Goal: Information Seeking & Learning: Learn about a topic

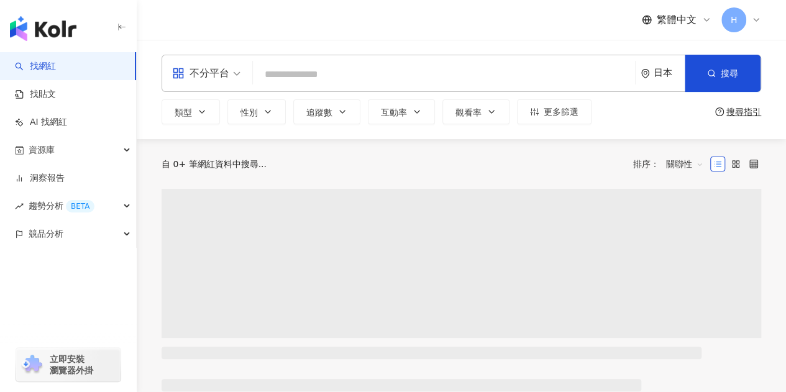
drag, startPoint x: 0, startPoint y: 0, endPoint x: 467, endPoint y: 60, distance: 470.7
click at [279, 70] on input "search" at bounding box center [444, 75] width 372 height 24
click at [658, 69] on div "日本" at bounding box center [669, 73] width 31 height 11
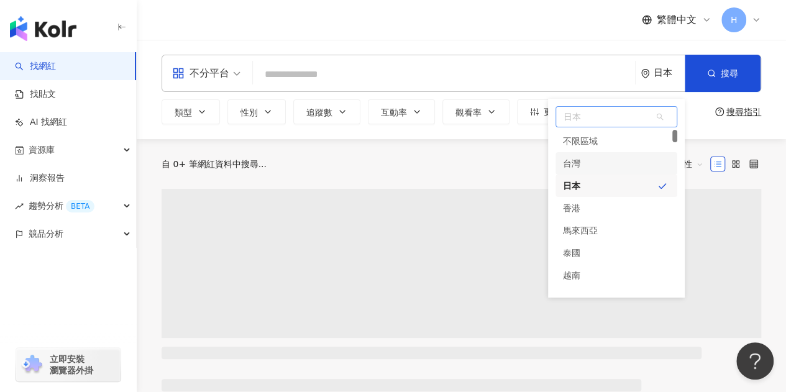
click at [609, 162] on div "台灣" at bounding box center [617, 163] width 122 height 22
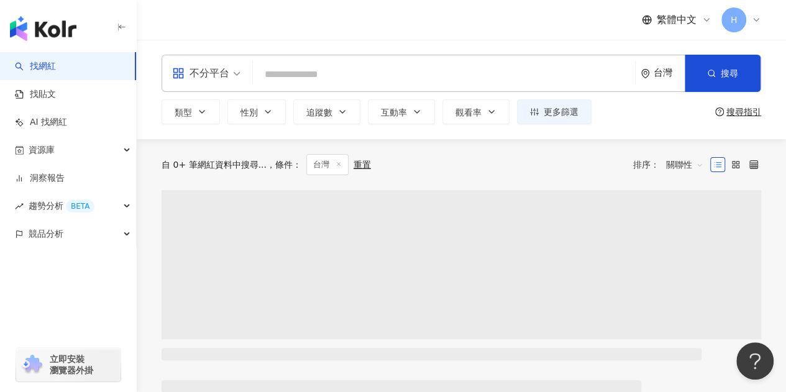
click at [359, 59] on div "不分平台 台灣 搜尋" at bounding box center [462, 73] width 600 height 37
click at [355, 73] on input "search" at bounding box center [444, 75] width 372 height 24
paste input "**********"
type input "**********"
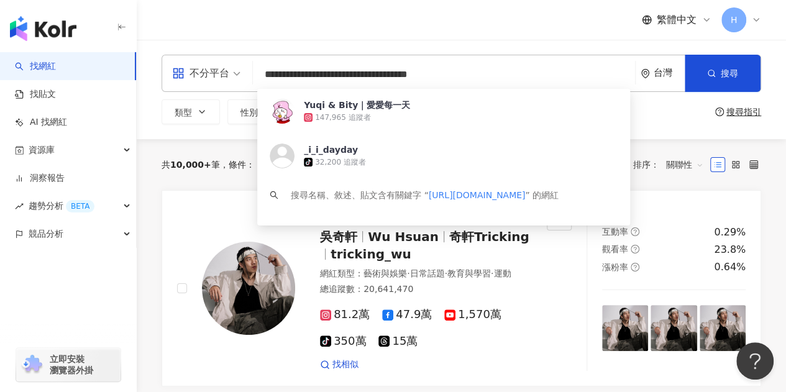
click at [365, 110] on div "Yuqi & Bity｜愛愛每一天" at bounding box center [357, 105] width 106 height 12
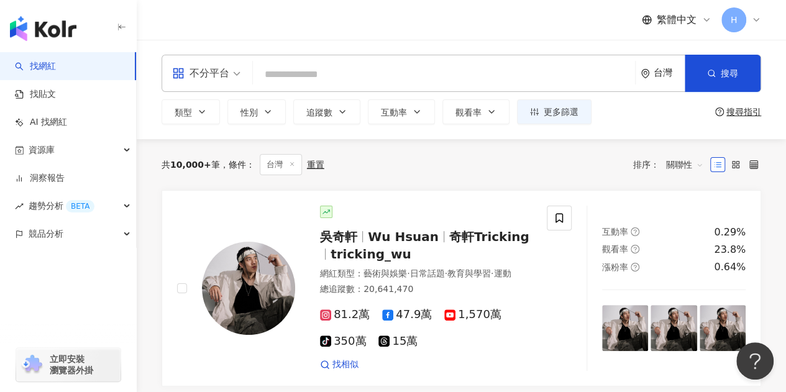
drag, startPoint x: 331, startPoint y: 89, endPoint x: 322, endPoint y: 80, distance: 12.8
click at [329, 86] on div "不分平台 台灣 搜尋 9ecdb15a-dbe5-429d-bc1a-5b71e45370e6 Yuqi & Bity｜愛愛每一天 147,965 追蹤者 _…" at bounding box center [462, 73] width 600 height 37
click at [322, 80] on input "search" at bounding box center [444, 75] width 372 height 24
paste input "**********"
type input "**********"
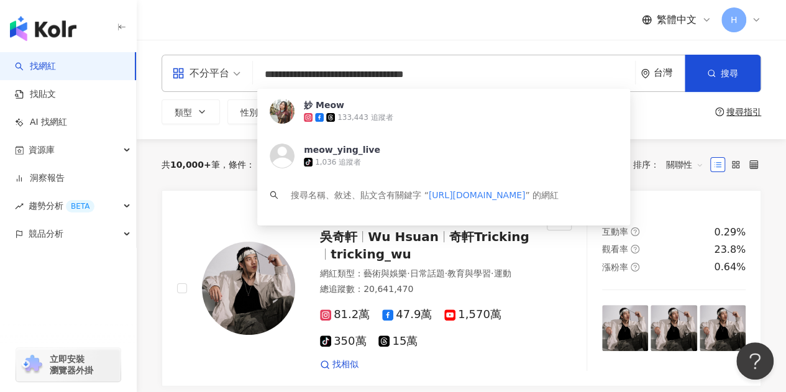
click at [352, 127] on div "妙 Meow 133,443 追蹤者" at bounding box center [443, 111] width 373 height 45
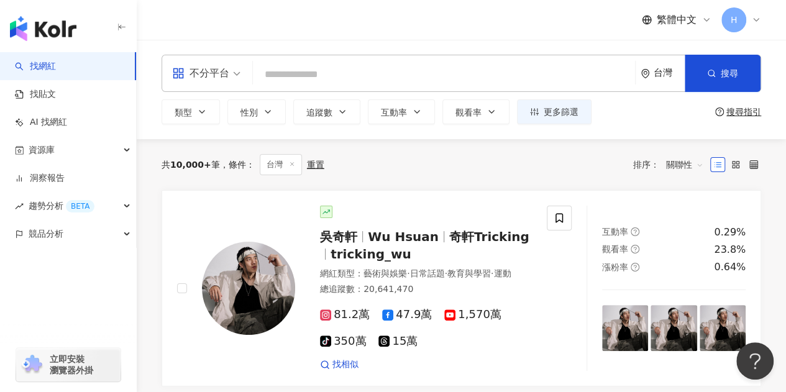
click at [351, 82] on input "search" at bounding box center [444, 75] width 372 height 24
paste input "**********"
type input "**********"
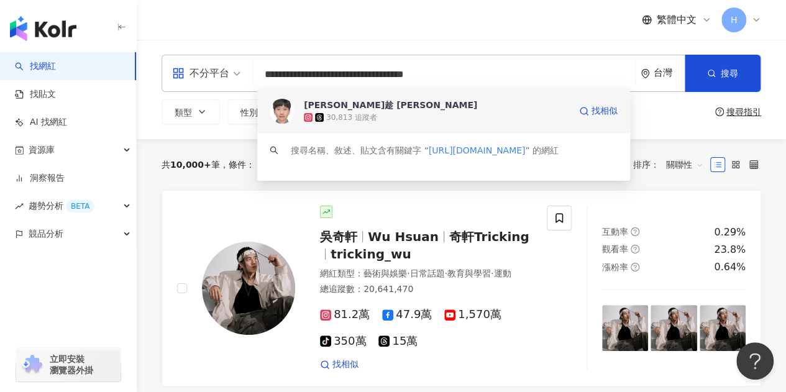
click at [341, 113] on div "30,813 追蹤者" at bounding box center [351, 118] width 51 height 11
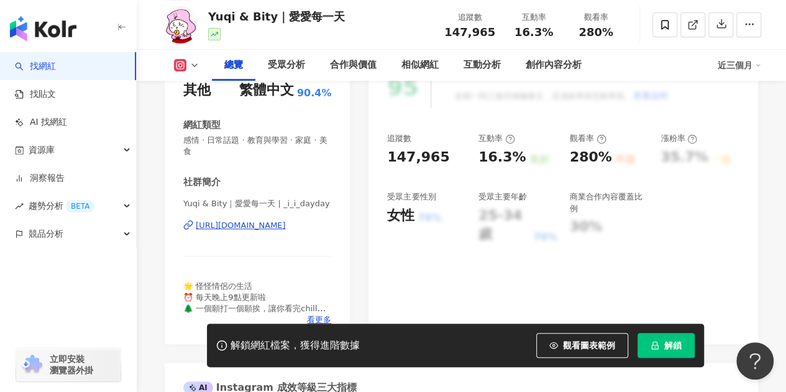
scroll to position [124, 0]
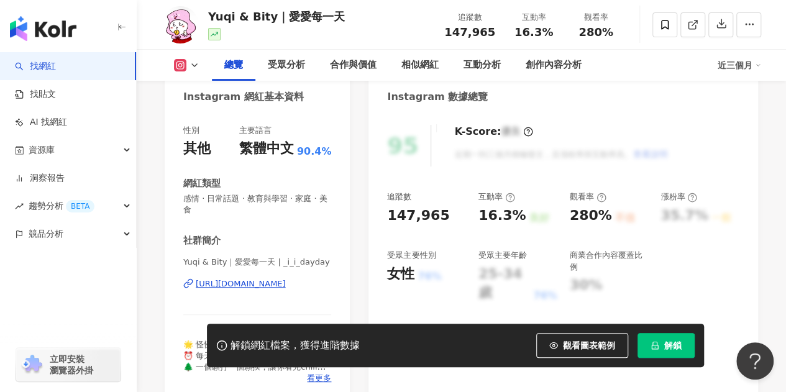
click at [656, 350] on icon "lock" at bounding box center [655, 345] width 9 height 9
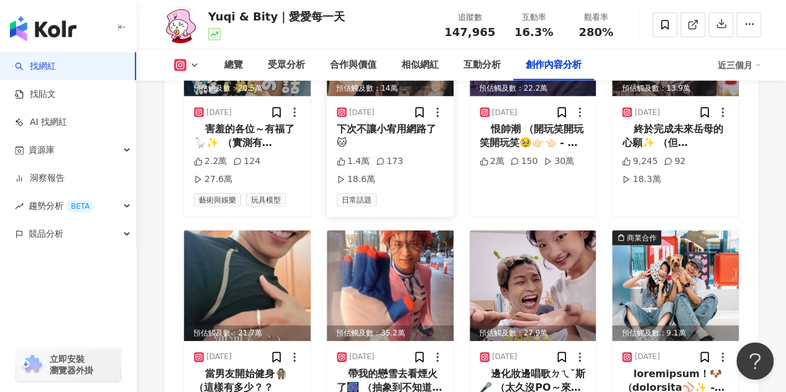
scroll to position [4165, 0]
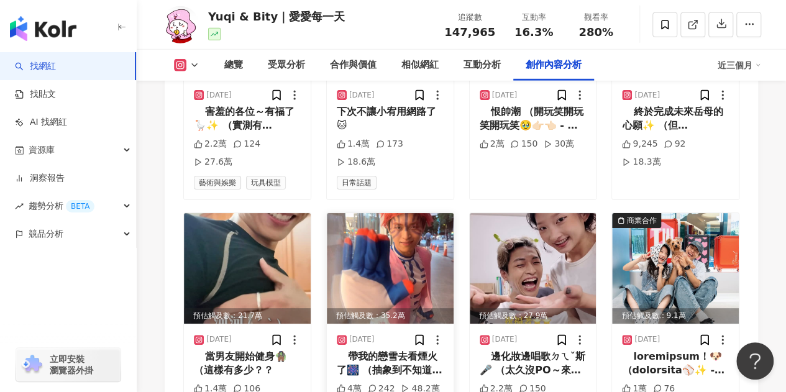
click at [376, 213] on img at bounding box center [390, 268] width 127 height 111
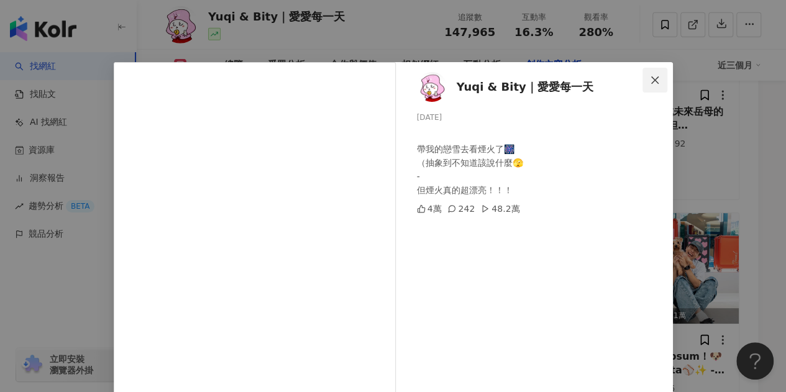
click at [650, 80] on icon "close" at bounding box center [655, 80] width 10 height 10
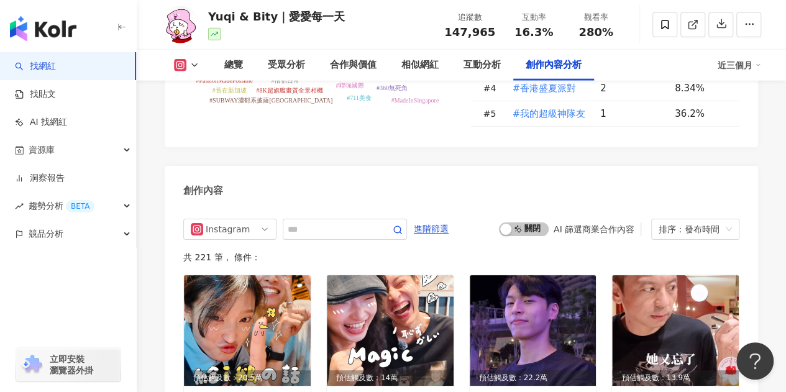
scroll to position [3855, 0]
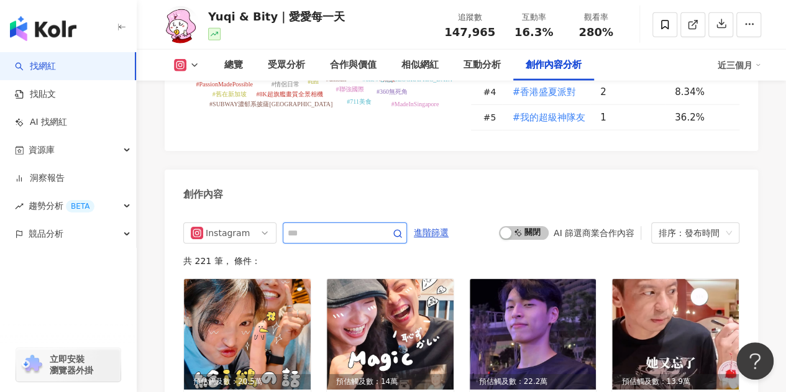
click at [341, 226] on input "text" at bounding box center [331, 233] width 87 height 15
type input "**"
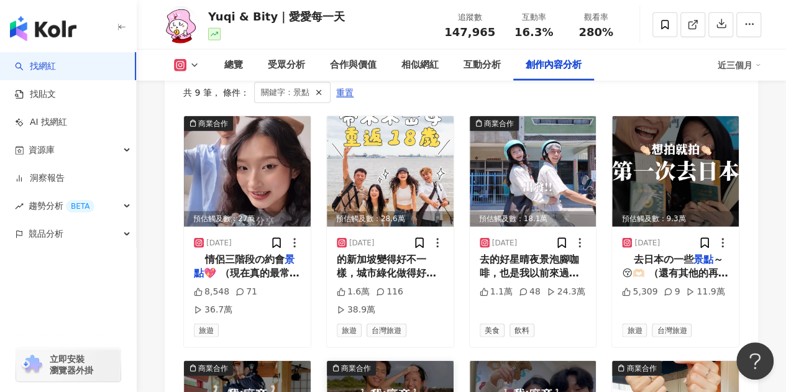
scroll to position [3967, 0]
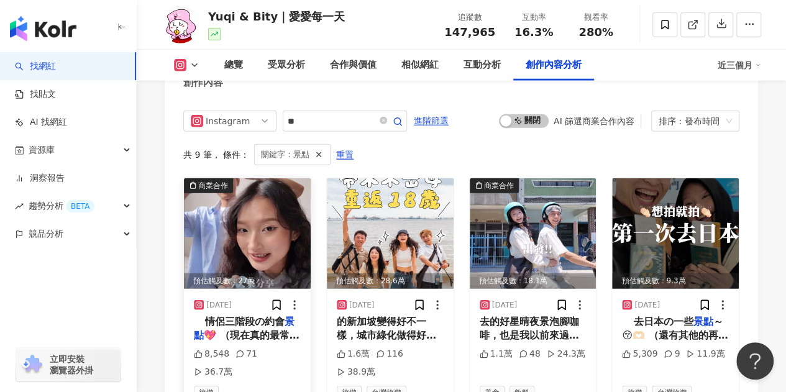
click at [249, 200] on img at bounding box center [247, 233] width 127 height 111
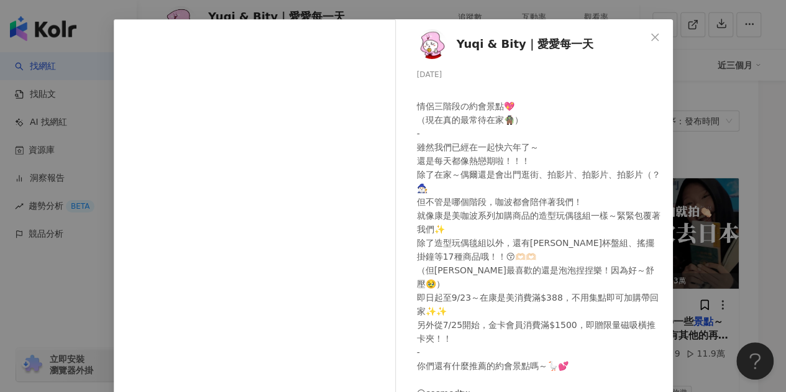
scroll to position [62, 0]
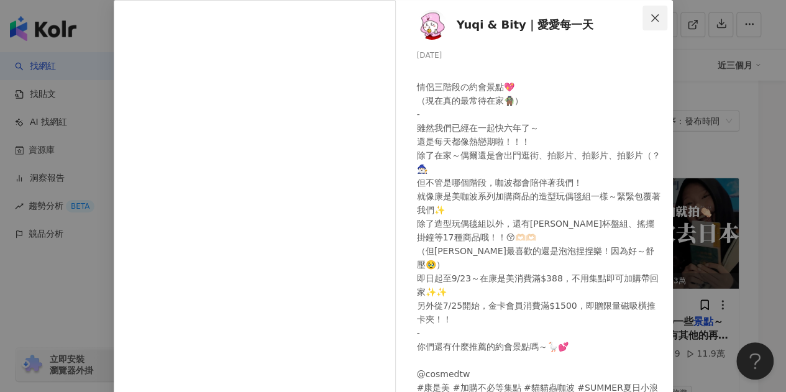
click at [650, 17] on icon "close" at bounding box center [655, 18] width 10 height 10
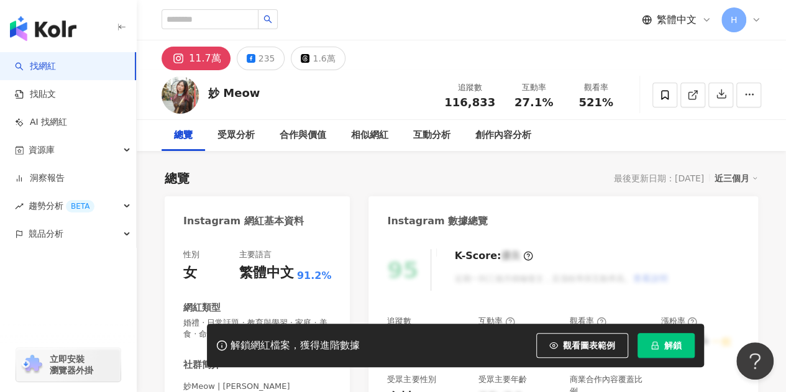
click at [649, 336] on button "解鎖" at bounding box center [666, 345] width 57 height 25
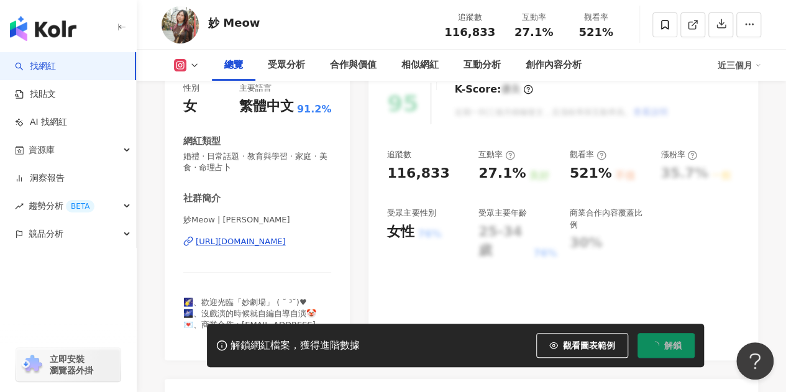
scroll to position [187, 0]
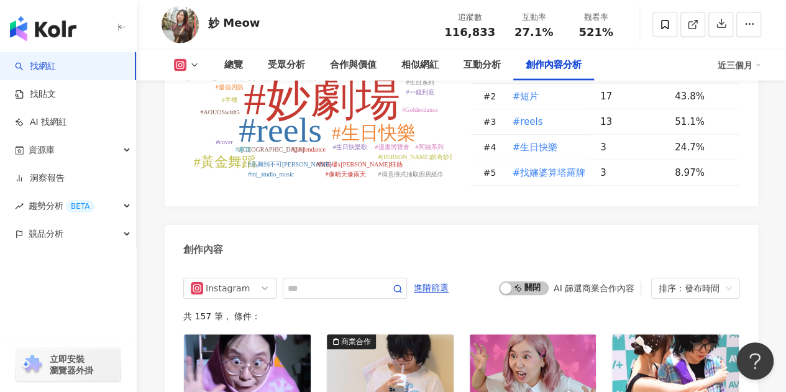
scroll to position [3730, 0]
click at [373, 294] on input "text" at bounding box center [331, 287] width 87 height 15
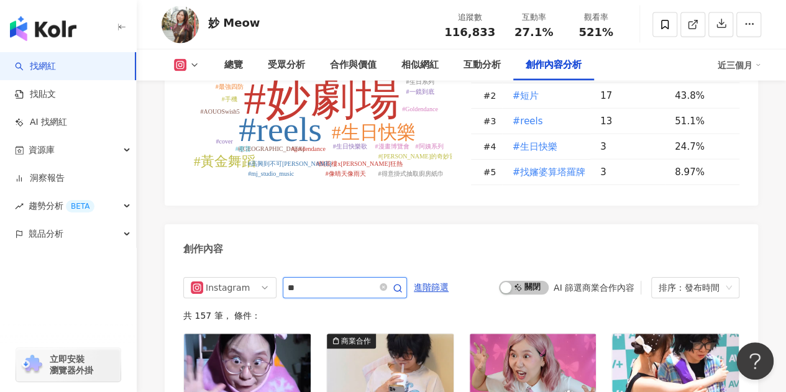
type input "*"
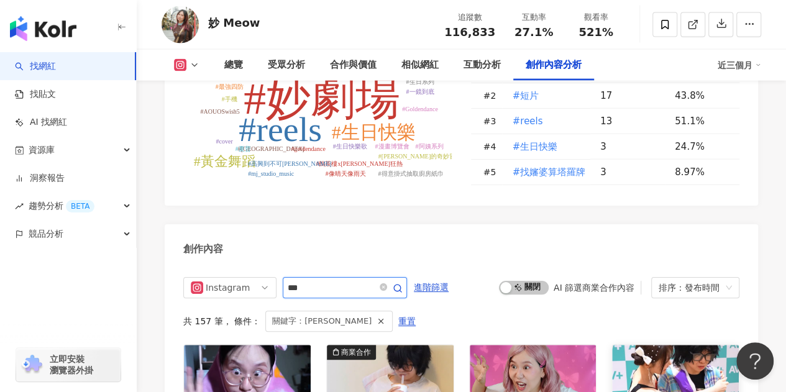
scroll to position [3876, 0]
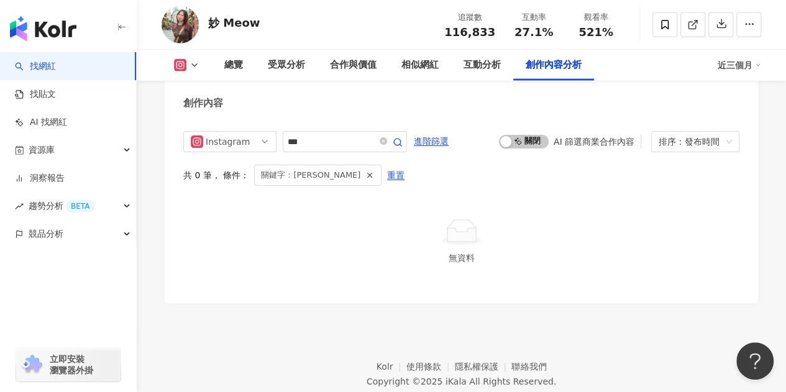
click at [170, 97] on div "創作內容" at bounding box center [462, 98] width 594 height 40
drag, startPoint x: 321, startPoint y: 140, endPoint x: 266, endPoint y: 135, distance: 55.6
click at [266, 135] on div "Instagram ***" at bounding box center [295, 141] width 224 height 21
type input "*****"
click at [368, 173] on span "重置" at bounding box center [369, 176] width 17 height 20
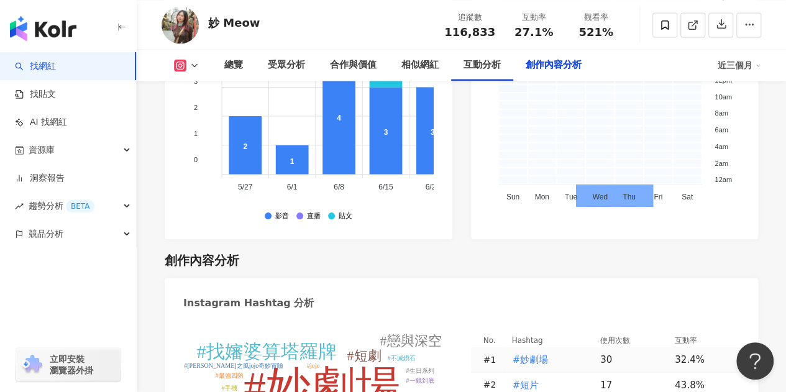
scroll to position [3814, 0]
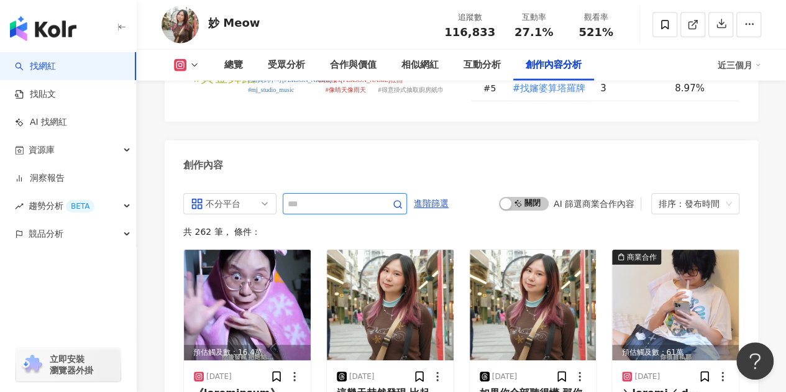
click at [318, 206] on input "text" at bounding box center [331, 203] width 87 height 15
type input "**"
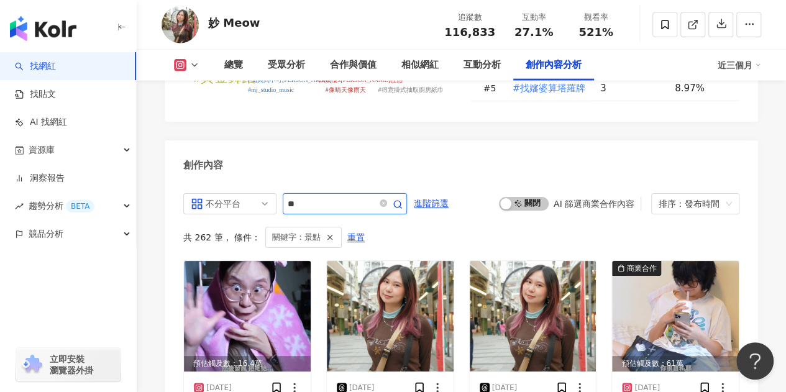
scroll to position [3876, 0]
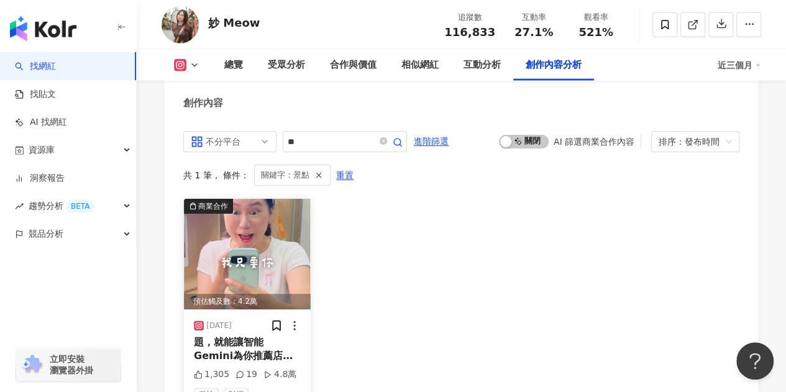
click at [262, 253] on img at bounding box center [247, 254] width 127 height 111
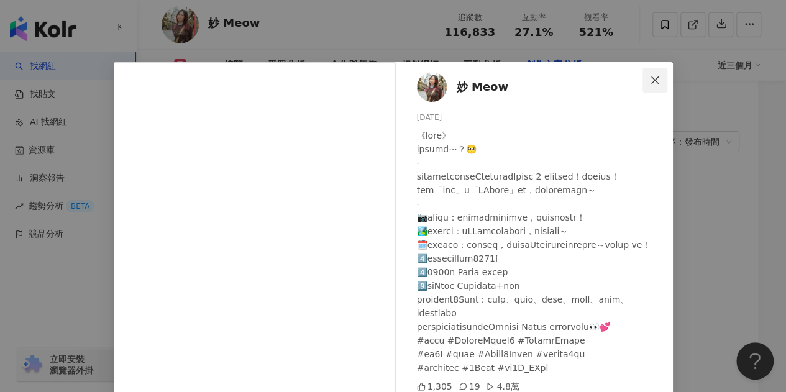
click at [654, 83] on icon "close" at bounding box center [655, 79] width 7 height 7
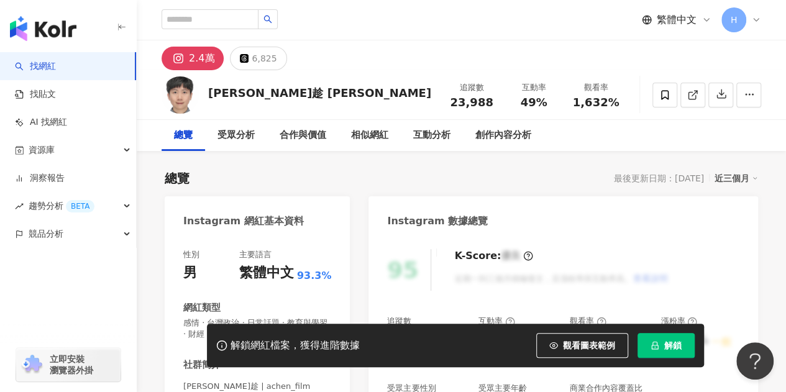
click at [683, 349] on button "解鎖" at bounding box center [666, 345] width 57 height 25
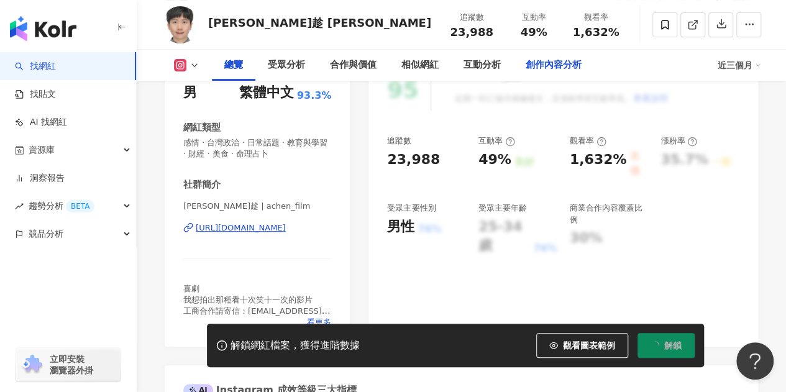
scroll to position [187, 0]
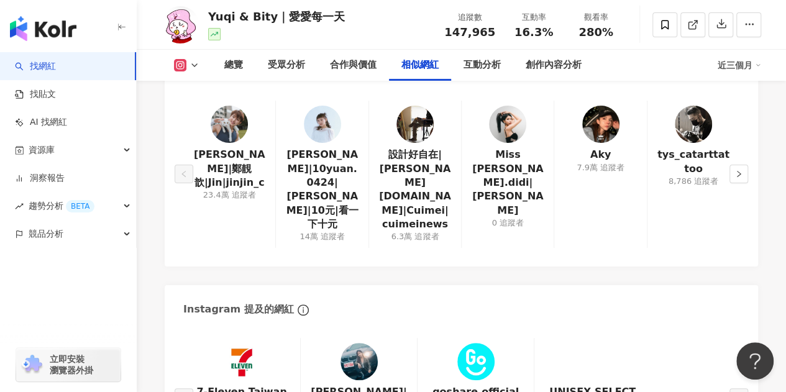
scroll to position [2101, 0]
